Goal: Task Accomplishment & Management: Manage account settings

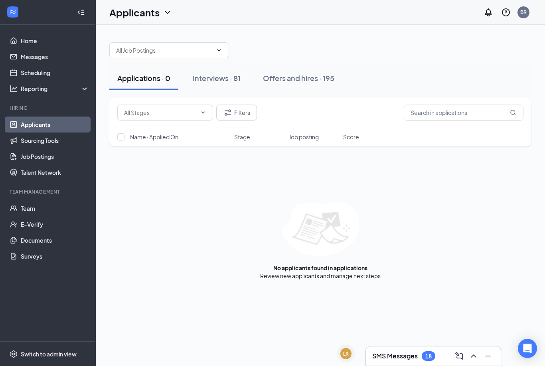
click at [227, 75] on div "Interviews · 81" at bounding box center [217, 78] width 48 height 10
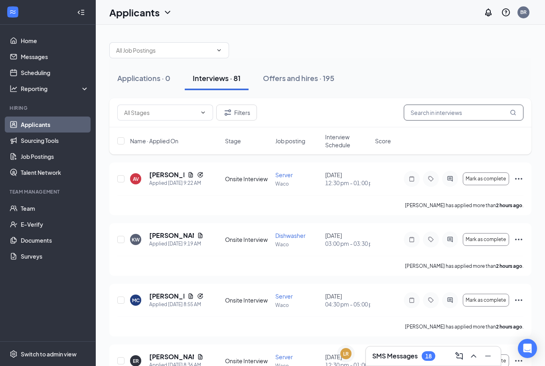
click at [452, 113] on input "text" at bounding box center [464, 113] width 120 height 16
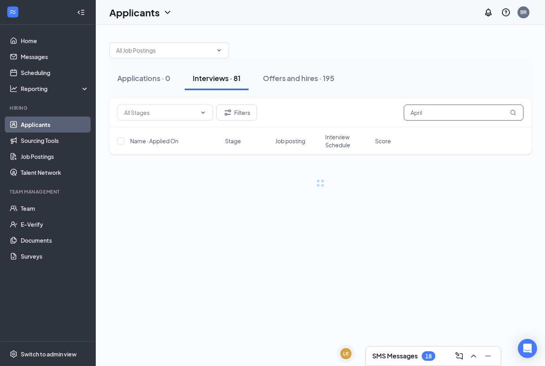
type input "April"
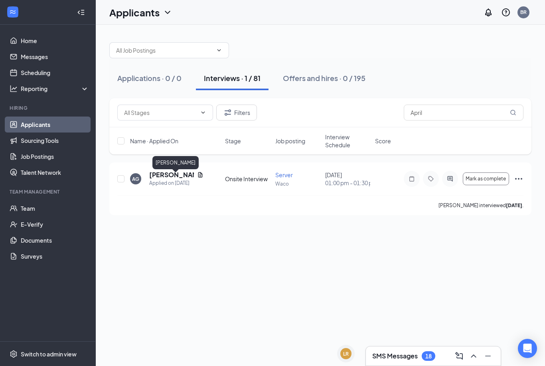
click at [167, 161] on div "[PERSON_NAME]" at bounding box center [175, 162] width 46 height 13
click at [517, 183] on icon "Ellipses" at bounding box center [519, 179] width 10 height 10
click at [397, 280] on div "Applications · 0 / 0 Interviews · 1 / 81 Offers and hires · 0 / 195 Filters Apr…" at bounding box center [320, 195] width 449 height 341
click at [492, 181] on span "Mark as complete" at bounding box center [486, 179] width 40 height 6
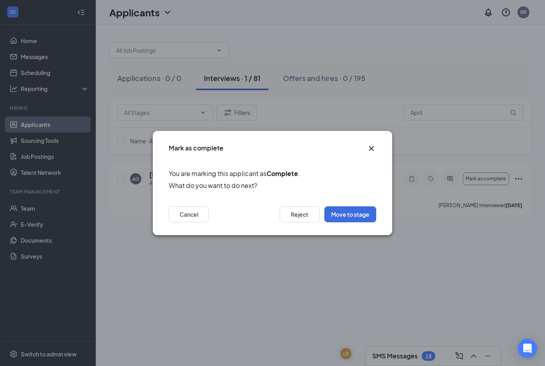
click at [364, 217] on button "Move to stage" at bounding box center [350, 214] width 52 height 16
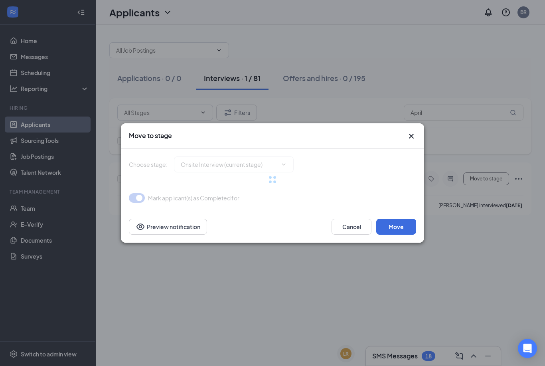
type input "Does the applicant fit our core Values? (next stage)"
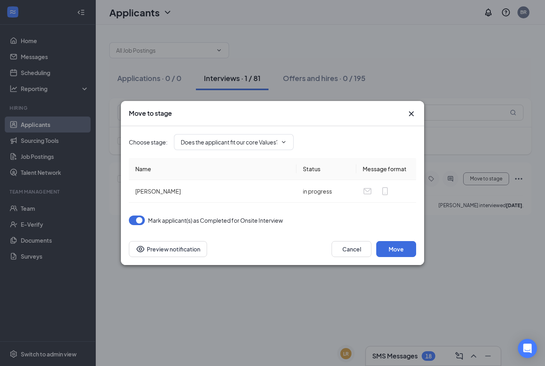
click at [406, 114] on icon "Cross" at bounding box center [411, 114] width 10 height 10
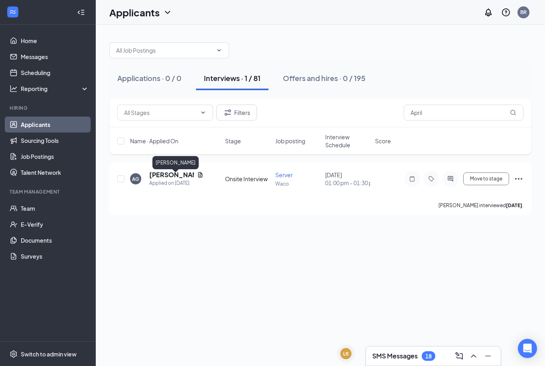
click at [175, 179] on h5 "[PERSON_NAME]" at bounding box center [171, 174] width 45 height 9
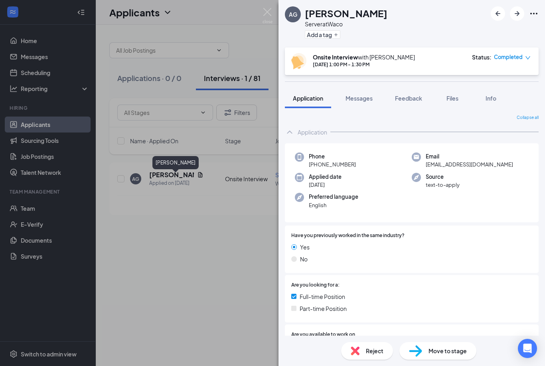
click at [418, 102] on div "Feedback" at bounding box center [408, 98] width 27 height 8
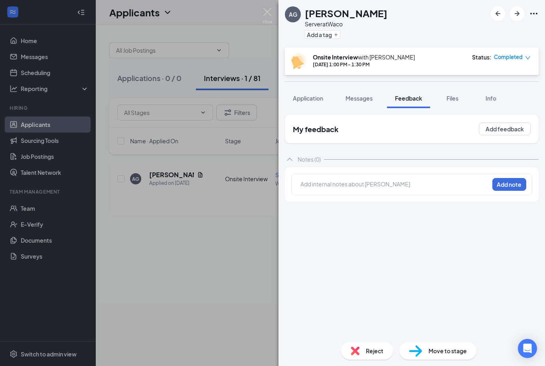
click at [517, 131] on button "Add feedback" at bounding box center [505, 128] width 52 height 13
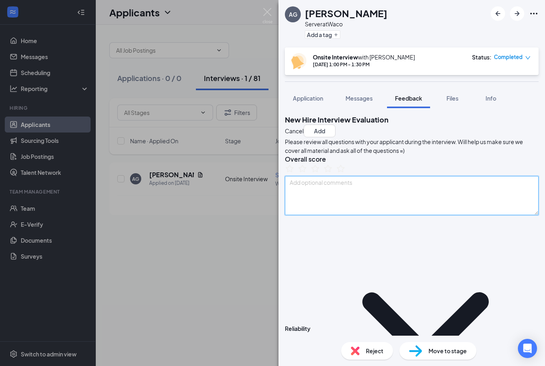
click at [367, 215] on textarea at bounding box center [412, 195] width 254 height 39
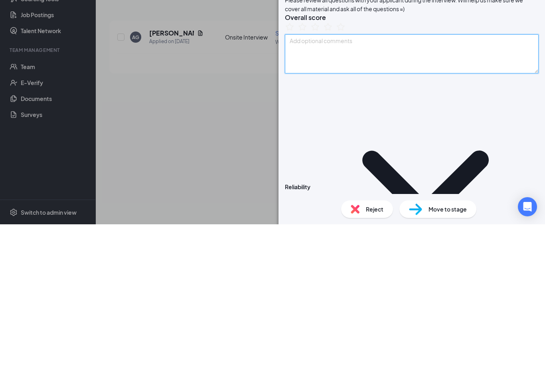
type textarea "F"
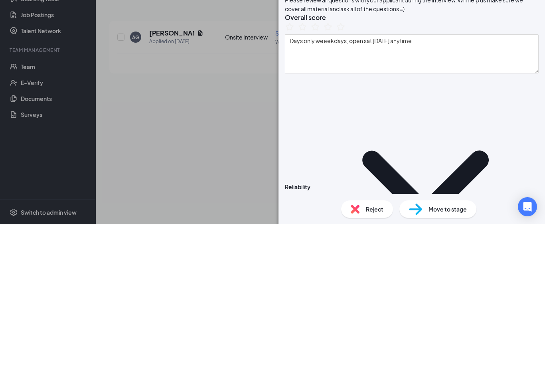
scroll to position [26, 0]
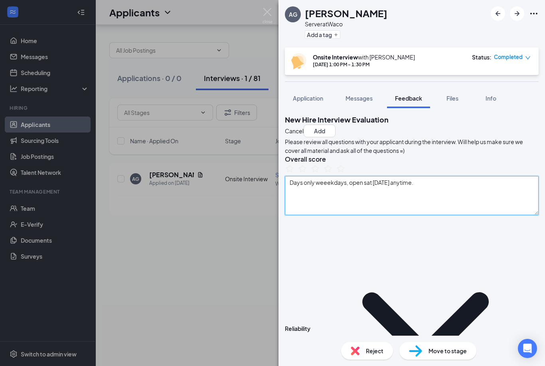
type textarea "Days only weeekdays, open sat [DATE] anytime."
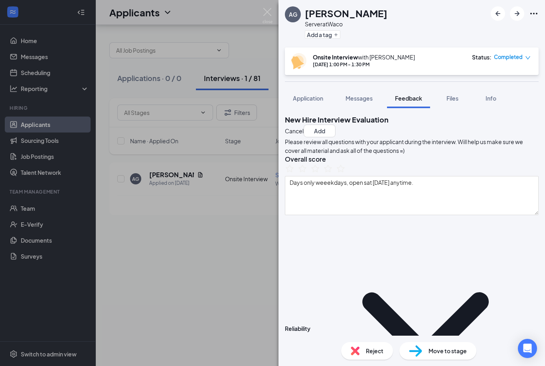
click at [333, 173] on icon "StarBorder" at bounding box center [328, 169] width 10 height 10
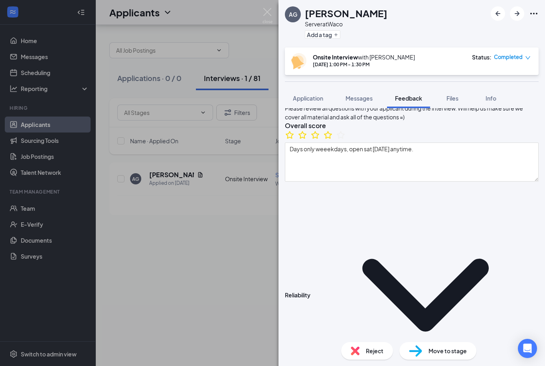
scroll to position [41, 0]
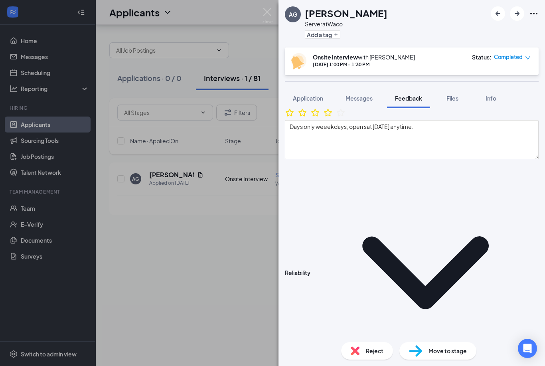
scroll to position [81, 0]
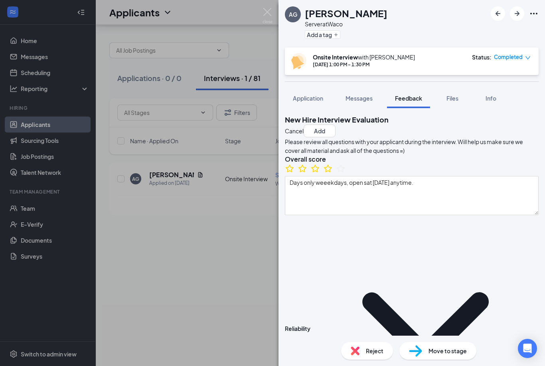
scroll to position [0, 0]
click at [335, 128] on button "Add" at bounding box center [320, 130] width 32 height 13
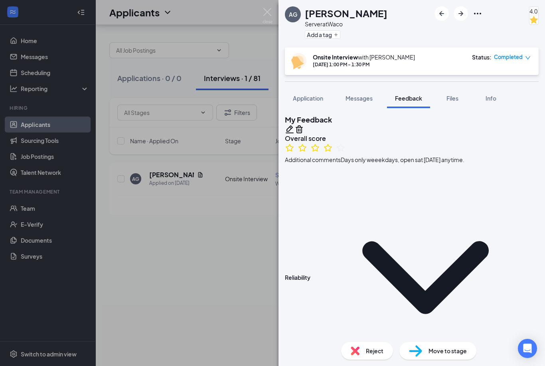
scroll to position [-1, 0]
click at [311, 102] on button "Application" at bounding box center [308, 98] width 46 height 20
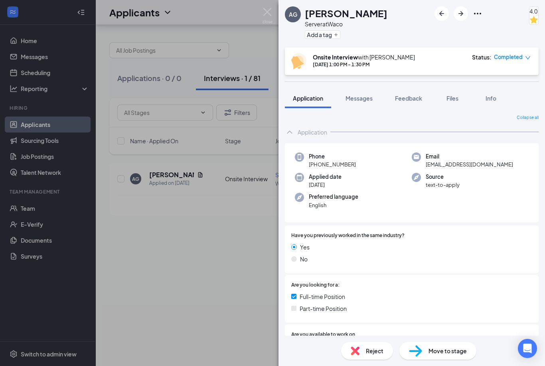
click at [315, 91] on button "Application" at bounding box center [308, 98] width 46 height 20
click at [422, 96] on span "Feedback" at bounding box center [408, 98] width 27 height 7
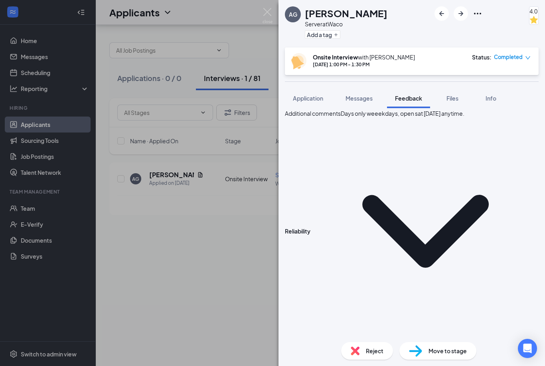
scroll to position [26, 0]
click at [456, 354] on span "Move to stage" at bounding box center [447, 350] width 38 height 9
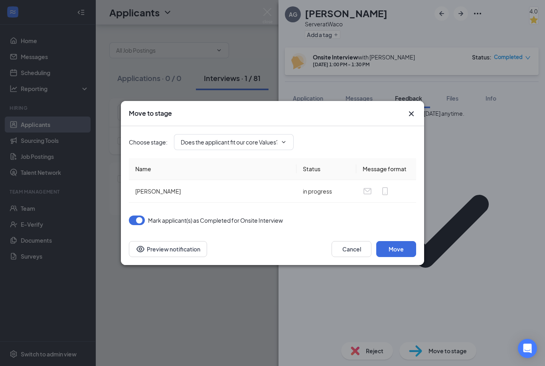
click at [277, 146] on input "Does the applicant fit our core Values? (next stage)" at bounding box center [229, 142] width 97 height 9
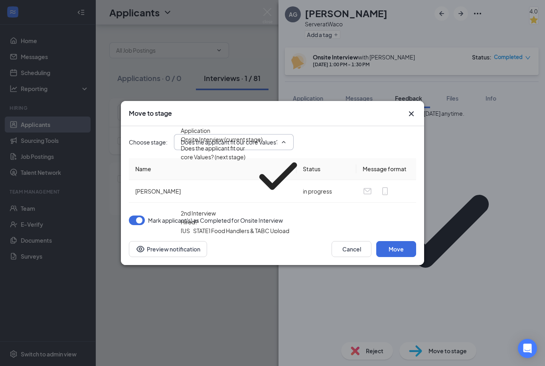
scroll to position [36, 0]
click at [259, 226] on div "[US_STATE] Food Handlers & TABC Upload" at bounding box center [235, 230] width 109 height 9
type input "[US_STATE] Food Handlers & TABC Upload"
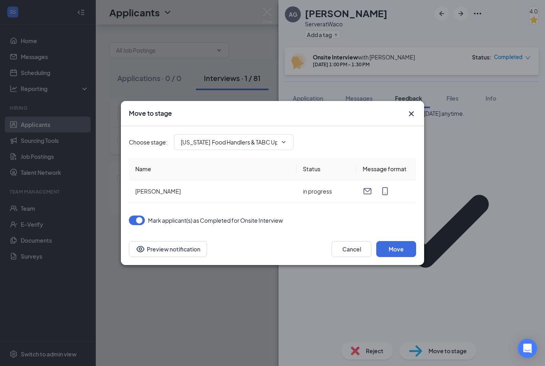
click at [403, 248] on button "Move" at bounding box center [396, 249] width 40 height 16
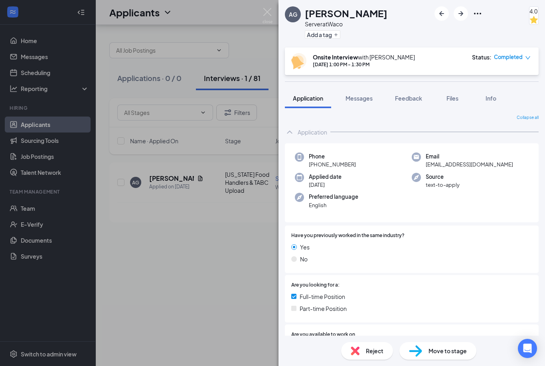
click at [409, 95] on span "Feedback" at bounding box center [408, 98] width 27 height 7
